Goal: Use online tool/utility: Use online tool/utility

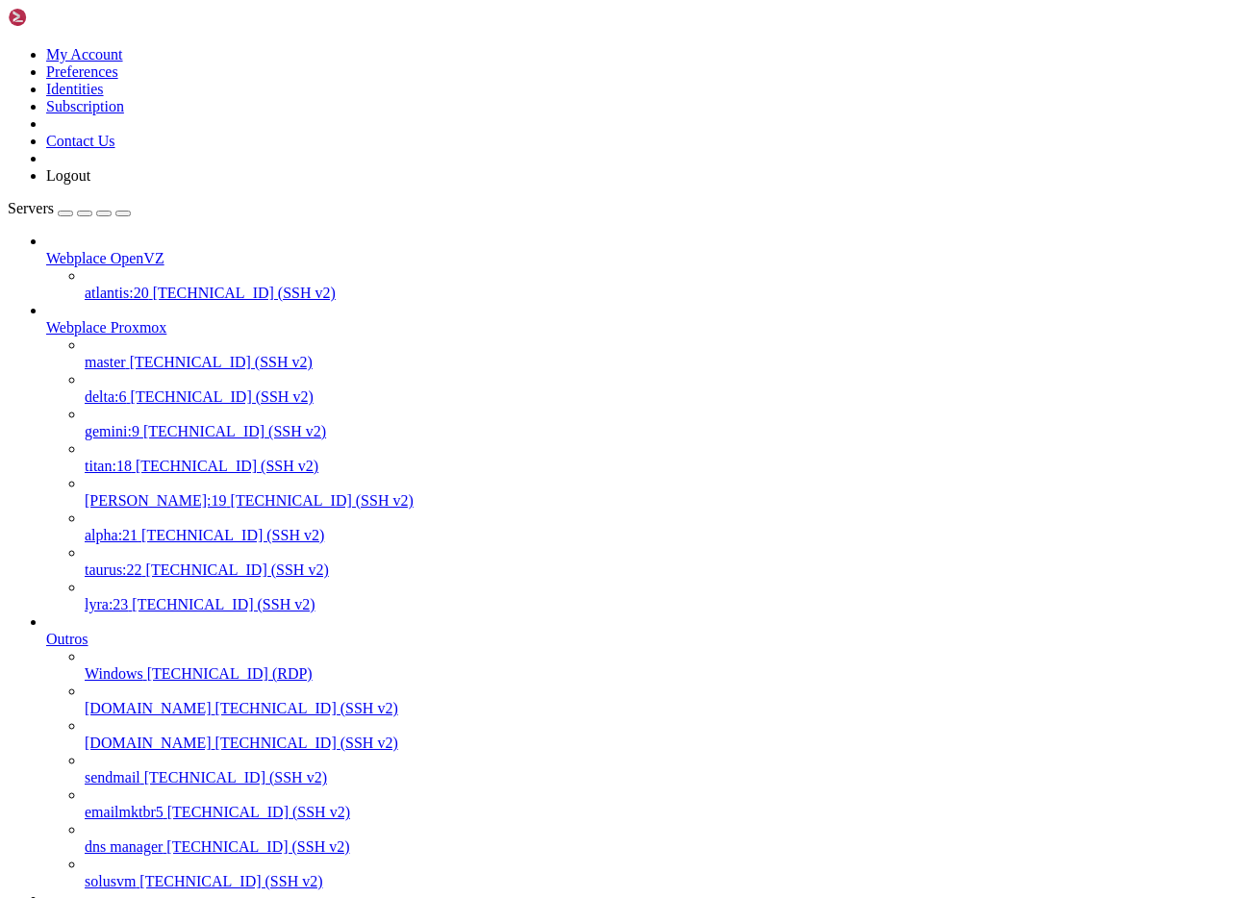
scroll to position [1053, 0]
click at [130, 354] on span "[TECHNICAL_ID] (SSH v2)" at bounding box center [221, 362] width 183 height 16
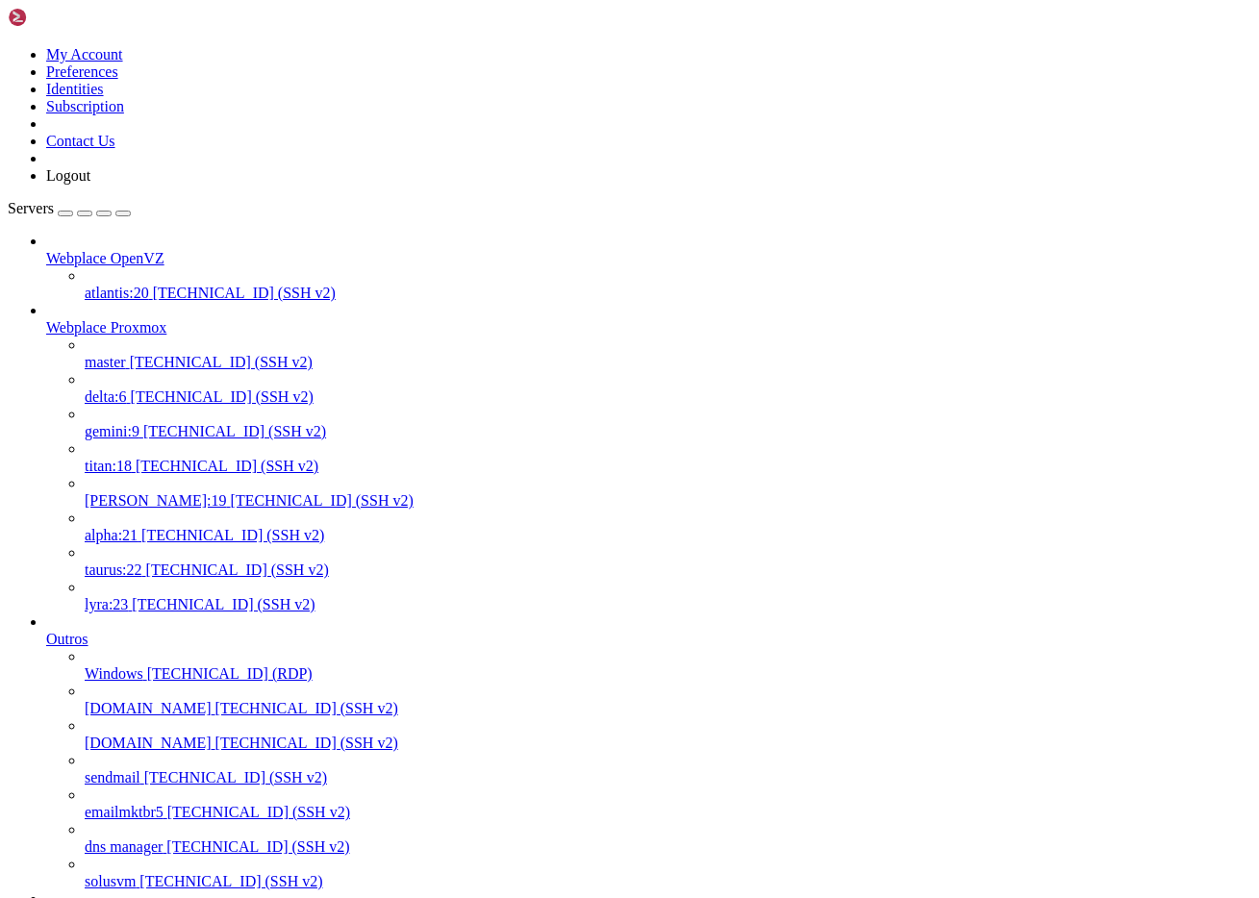
click at [130, 354] on span "[TECHNICAL_ID] (SSH v2)" at bounding box center [221, 362] width 183 height 16
drag, startPoint x: 391, startPoint y: 2895, endPoint x: 279, endPoint y: 2898, distance: 112.6
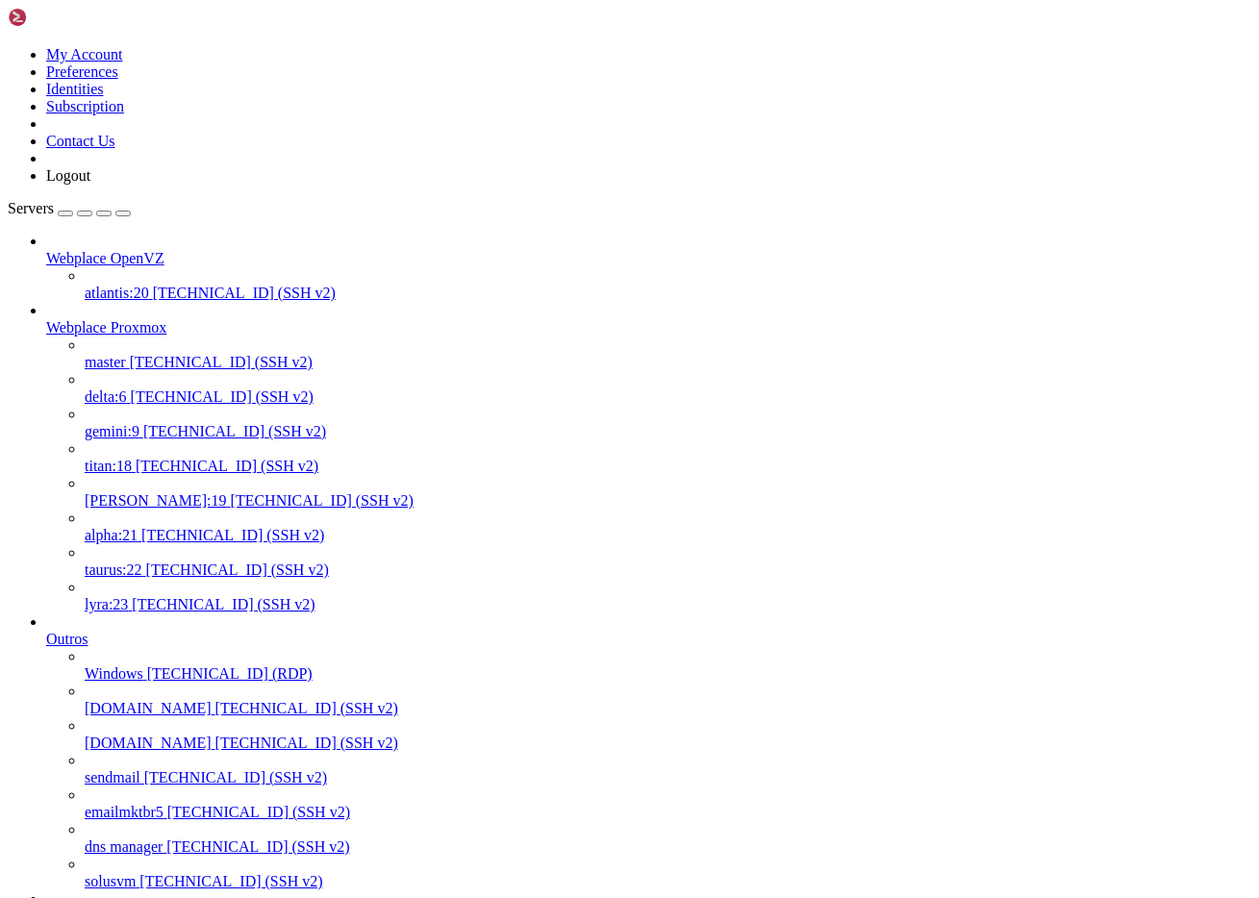
copy x-row "[DOMAIN_NAME]"
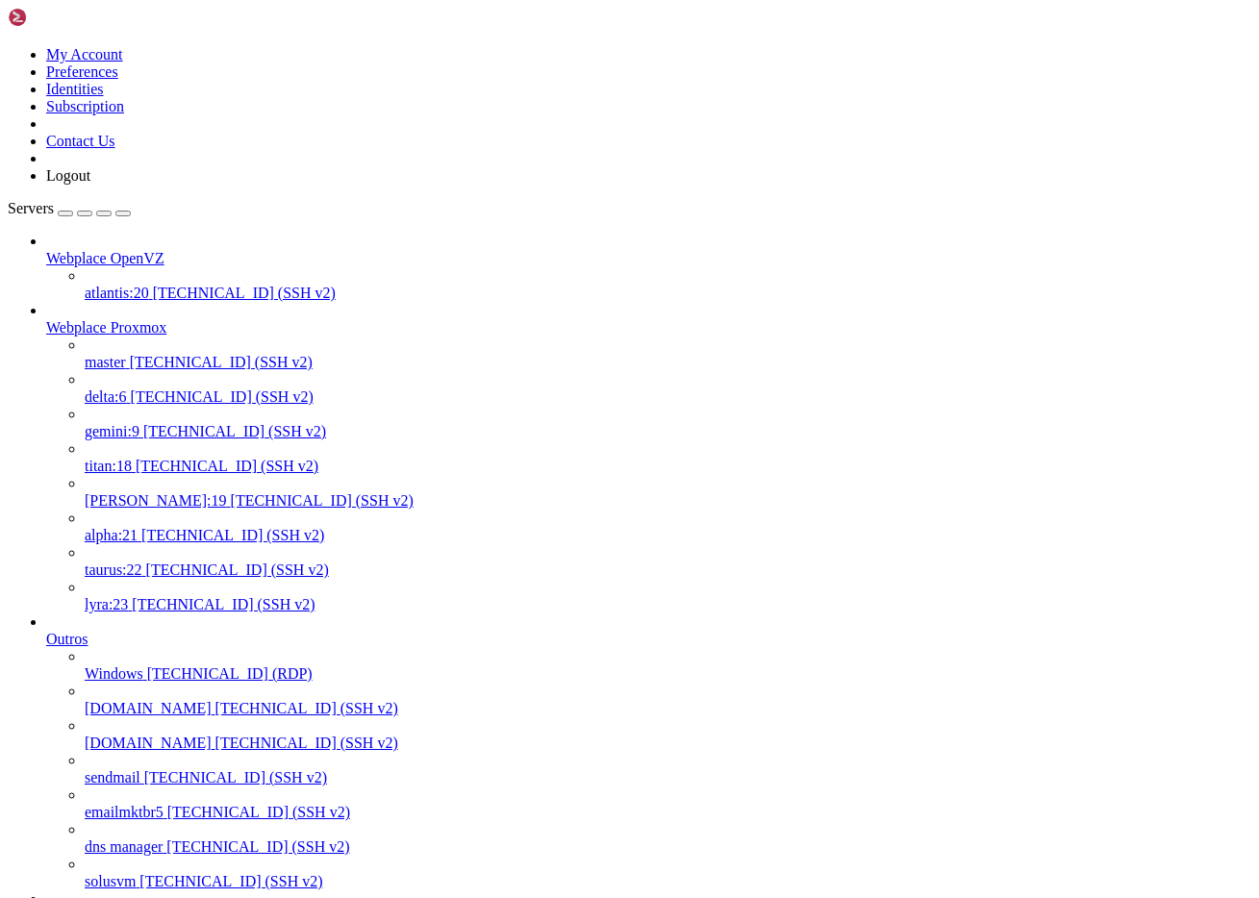
scroll to position [496, 0]
drag, startPoint x: 358, startPoint y: 3438, endPoint x: 460, endPoint y: 3459, distance: 103.9
copy x-row "sh [DOMAIN_NAME]"
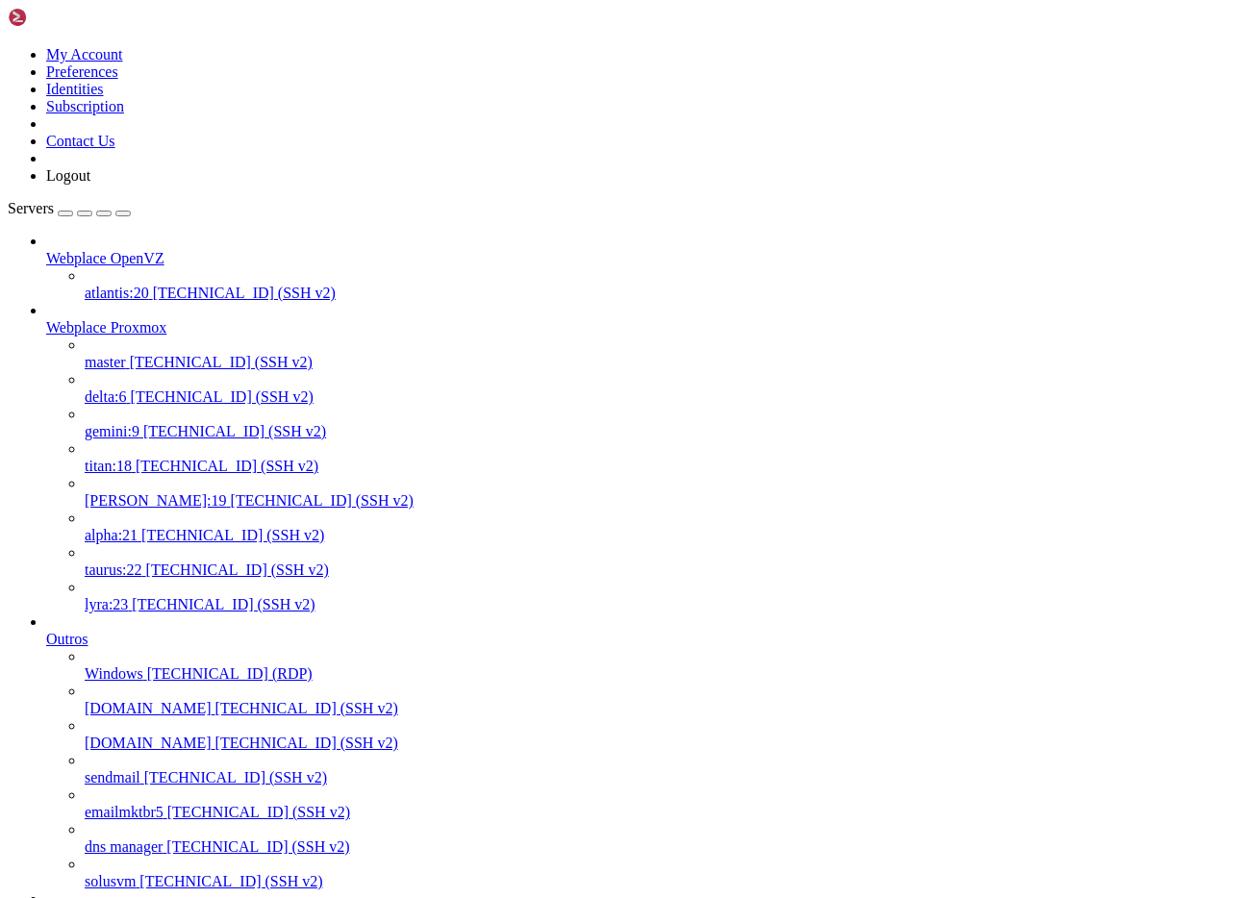
scroll to position [752, 0]
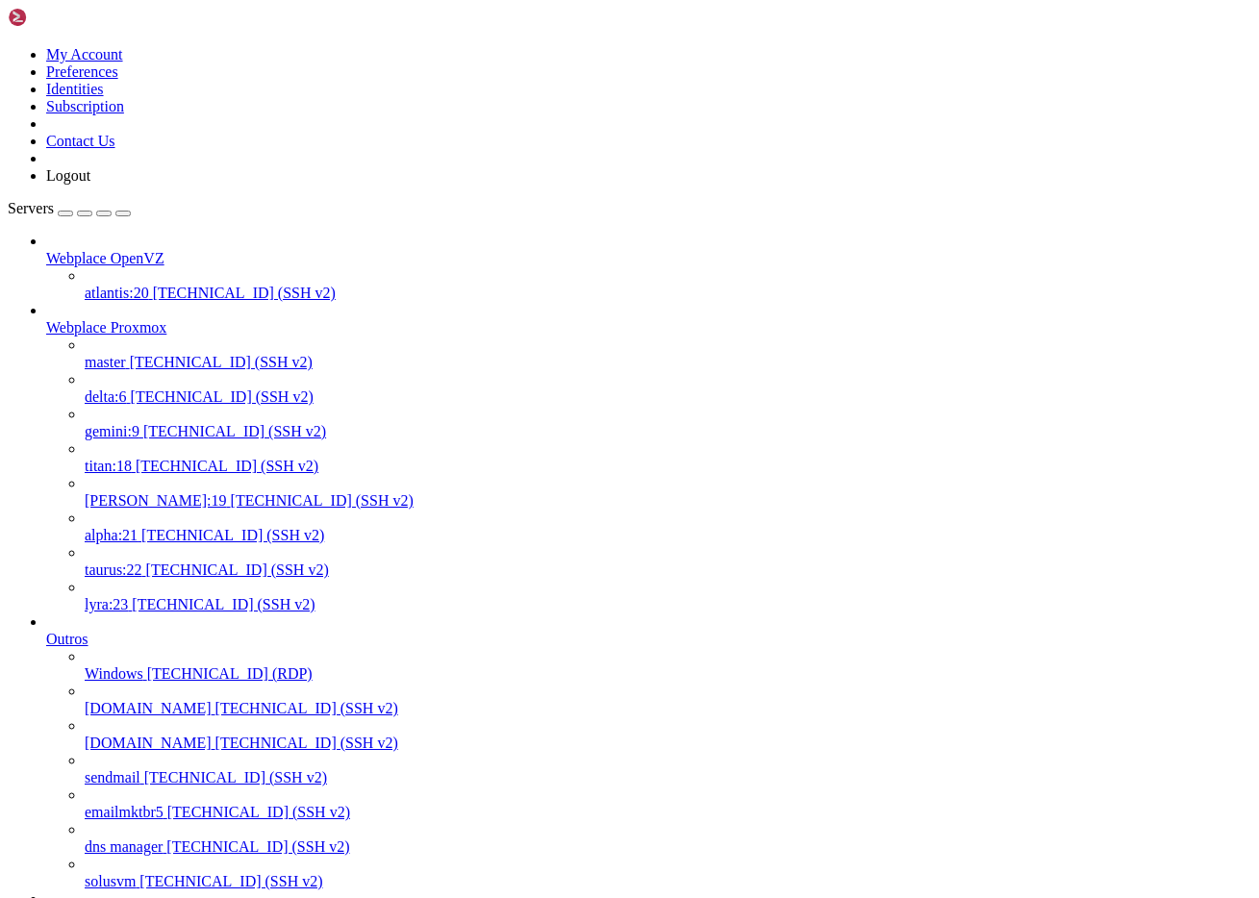
drag, startPoint x: 113, startPoint y: 3485, endPoint x: 17, endPoint y: 3486, distance: 95.2
copy x-row "fooooter.tpl"
